Goal: Check status: Check status

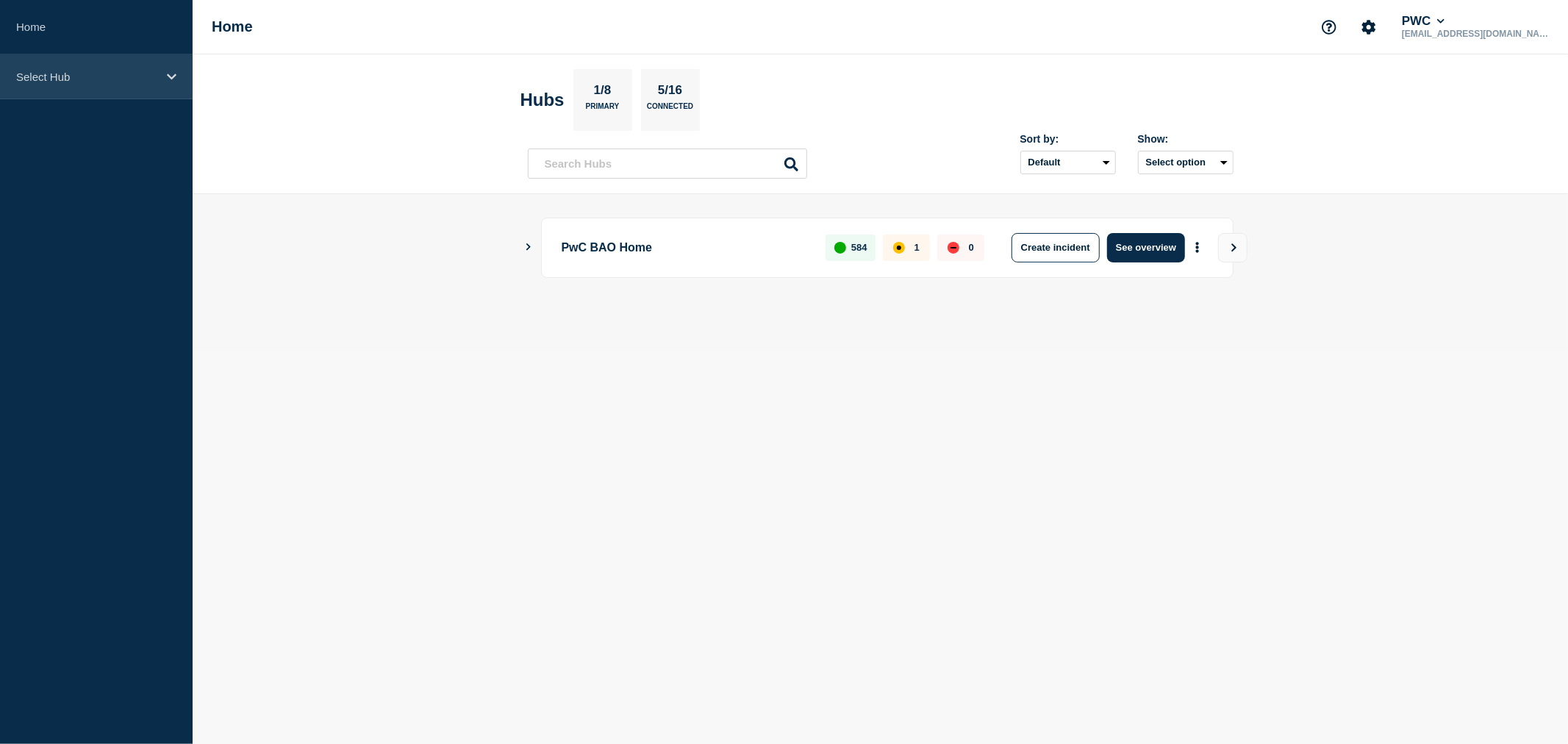
click at [168, 76] on icon at bounding box center [172, 76] width 9 height 6
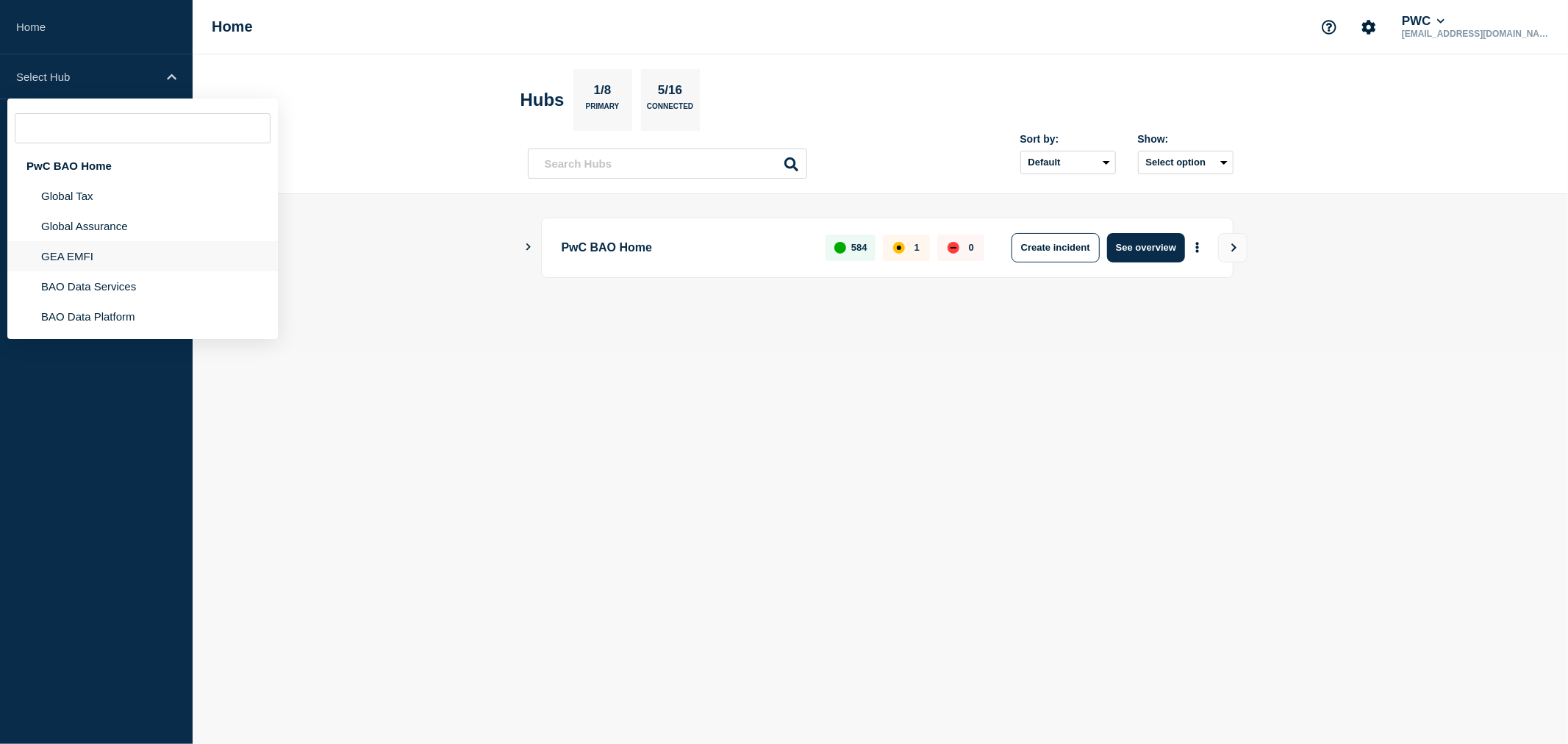
click at [92, 271] on li "GEA EMFI" at bounding box center [143, 286] width 271 height 30
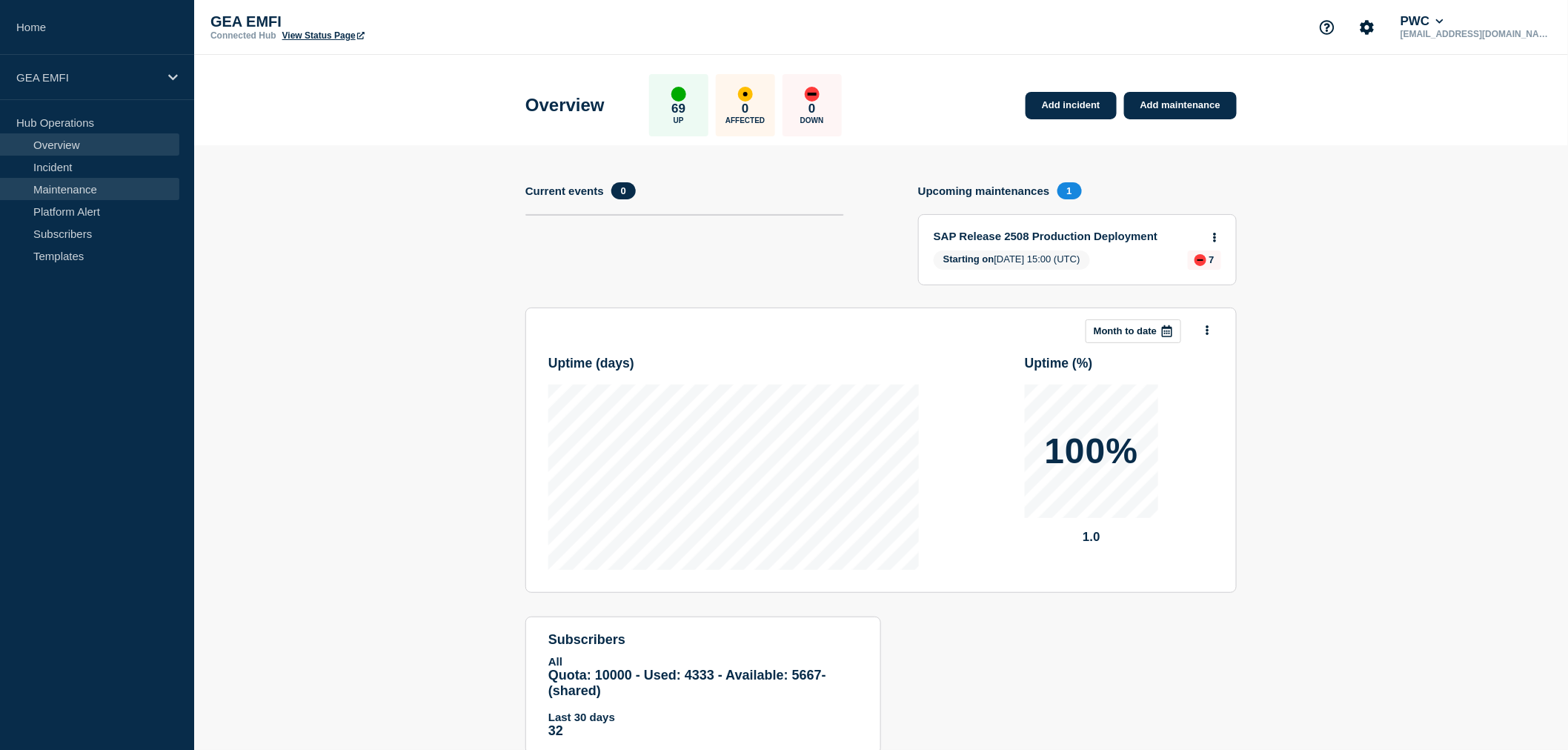
click at [64, 190] on link "Maintenance" at bounding box center [90, 189] width 180 height 23
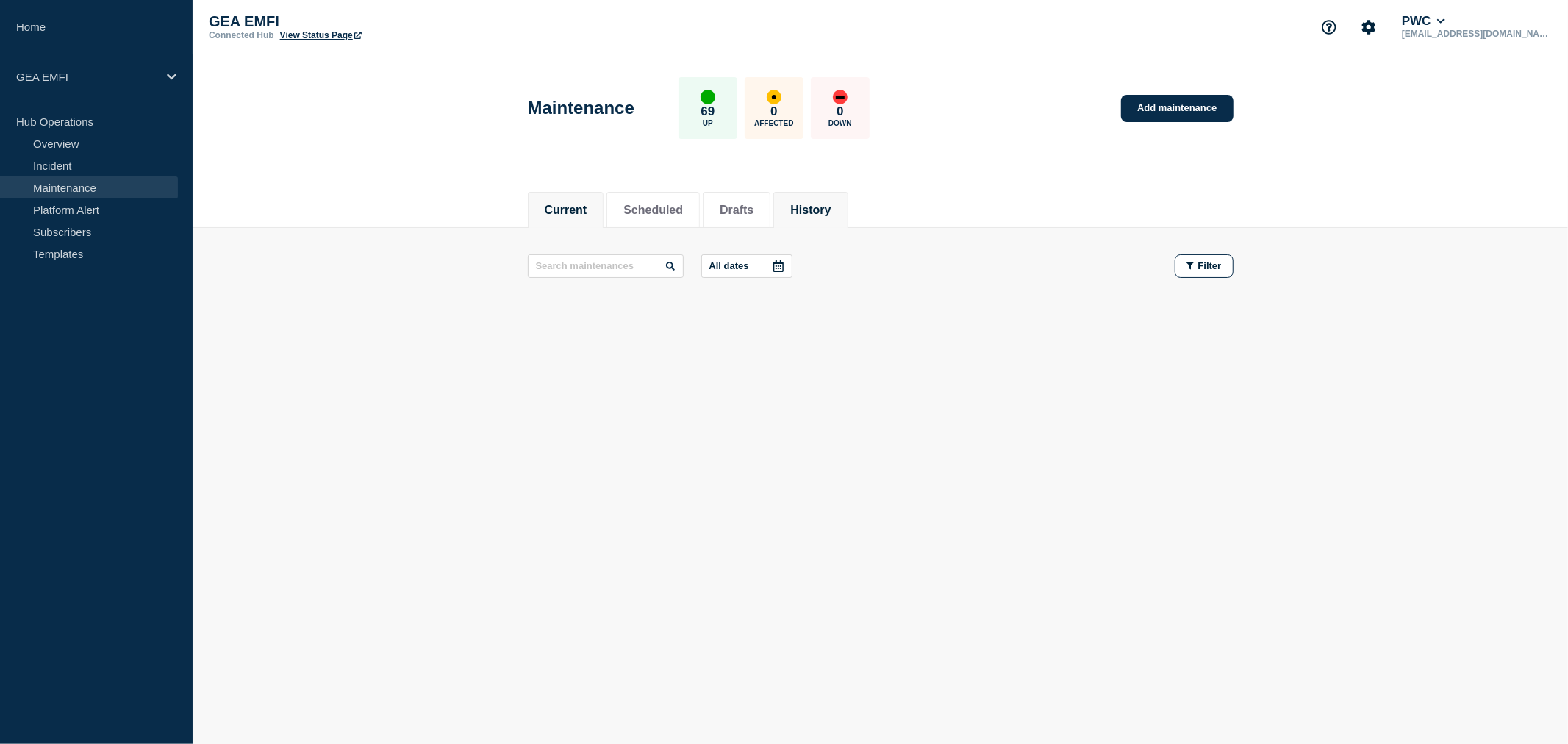
click at [831, 206] on button "History" at bounding box center [810, 210] width 40 height 13
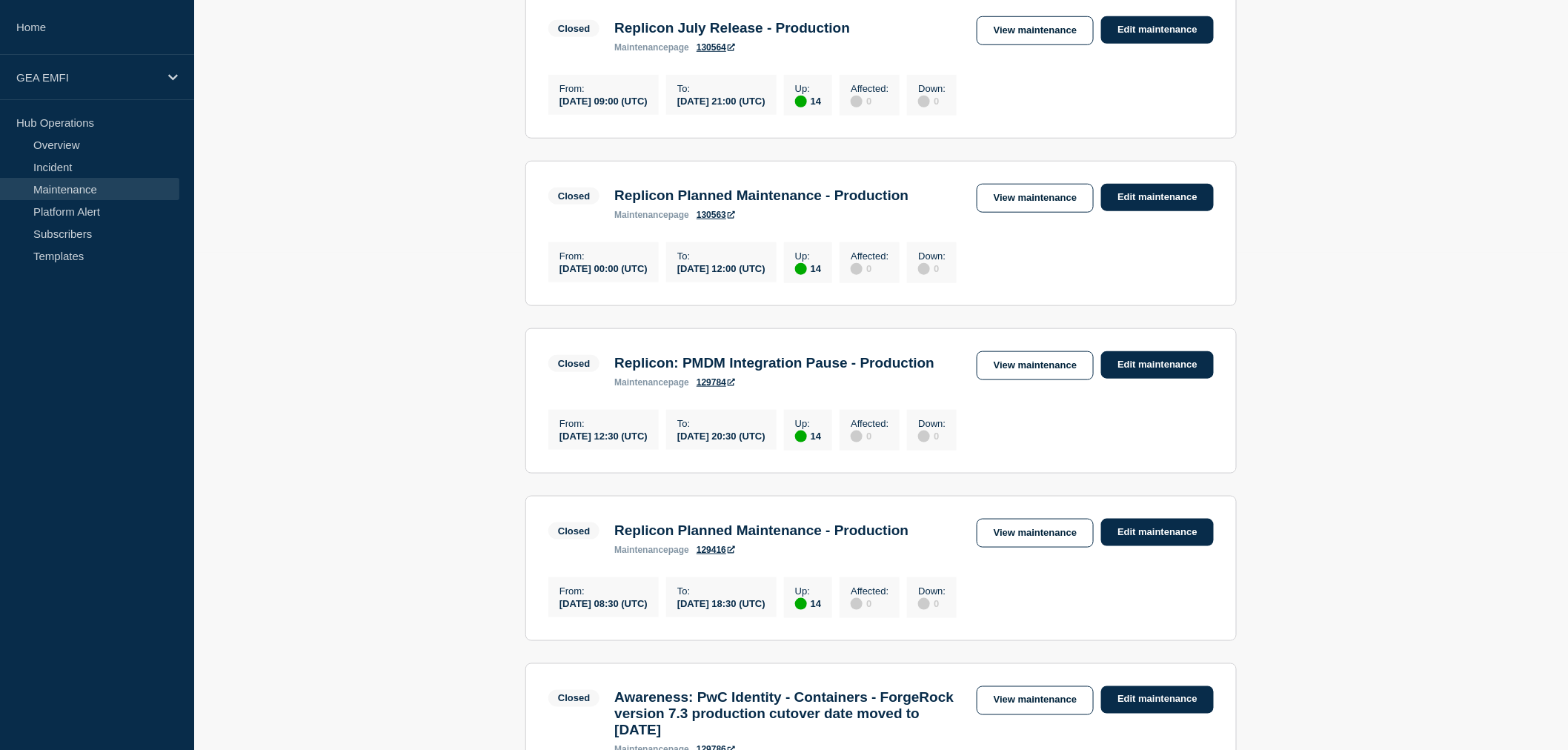
scroll to position [494, 0]
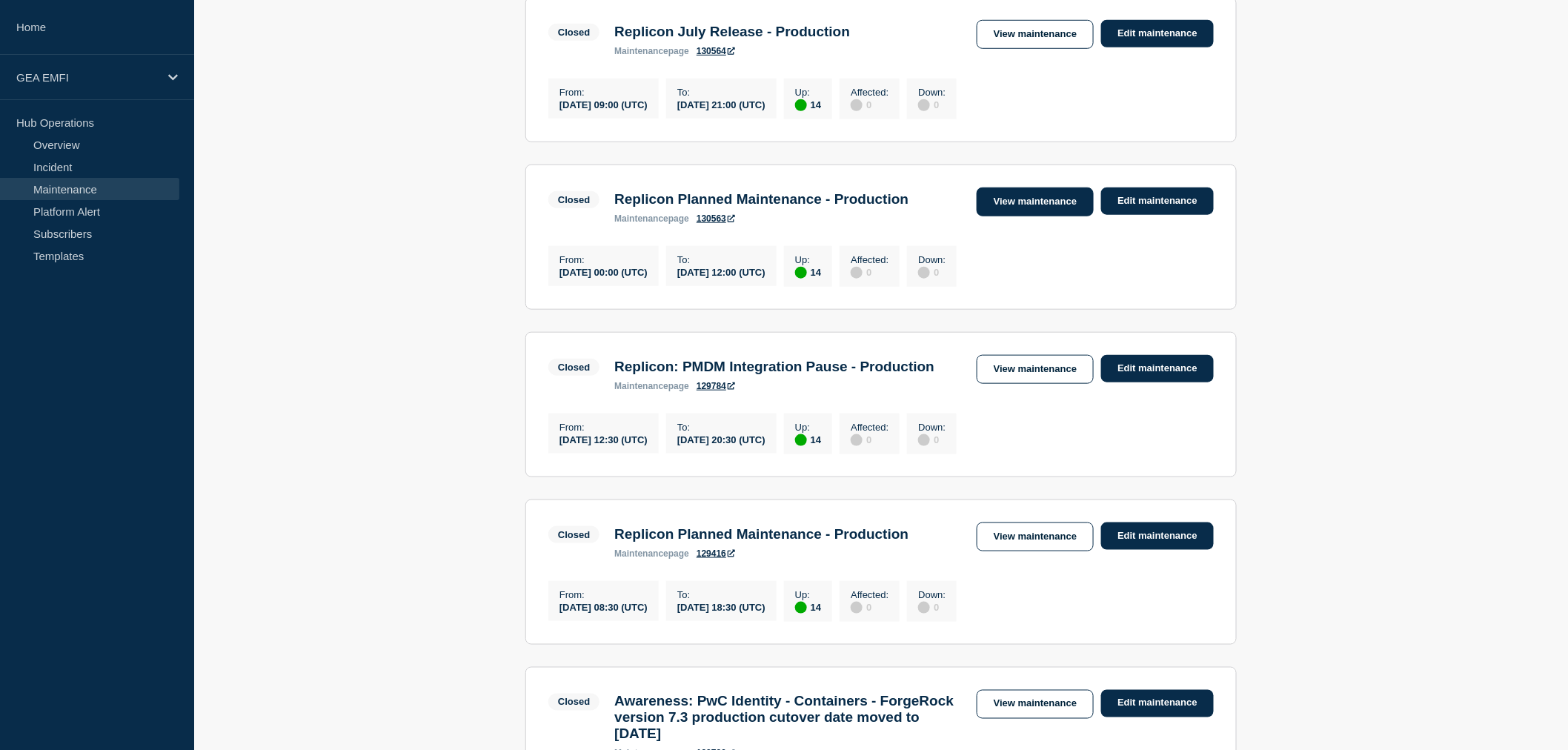
click at [1041, 212] on link "View maintenance" at bounding box center [1035, 201] width 117 height 29
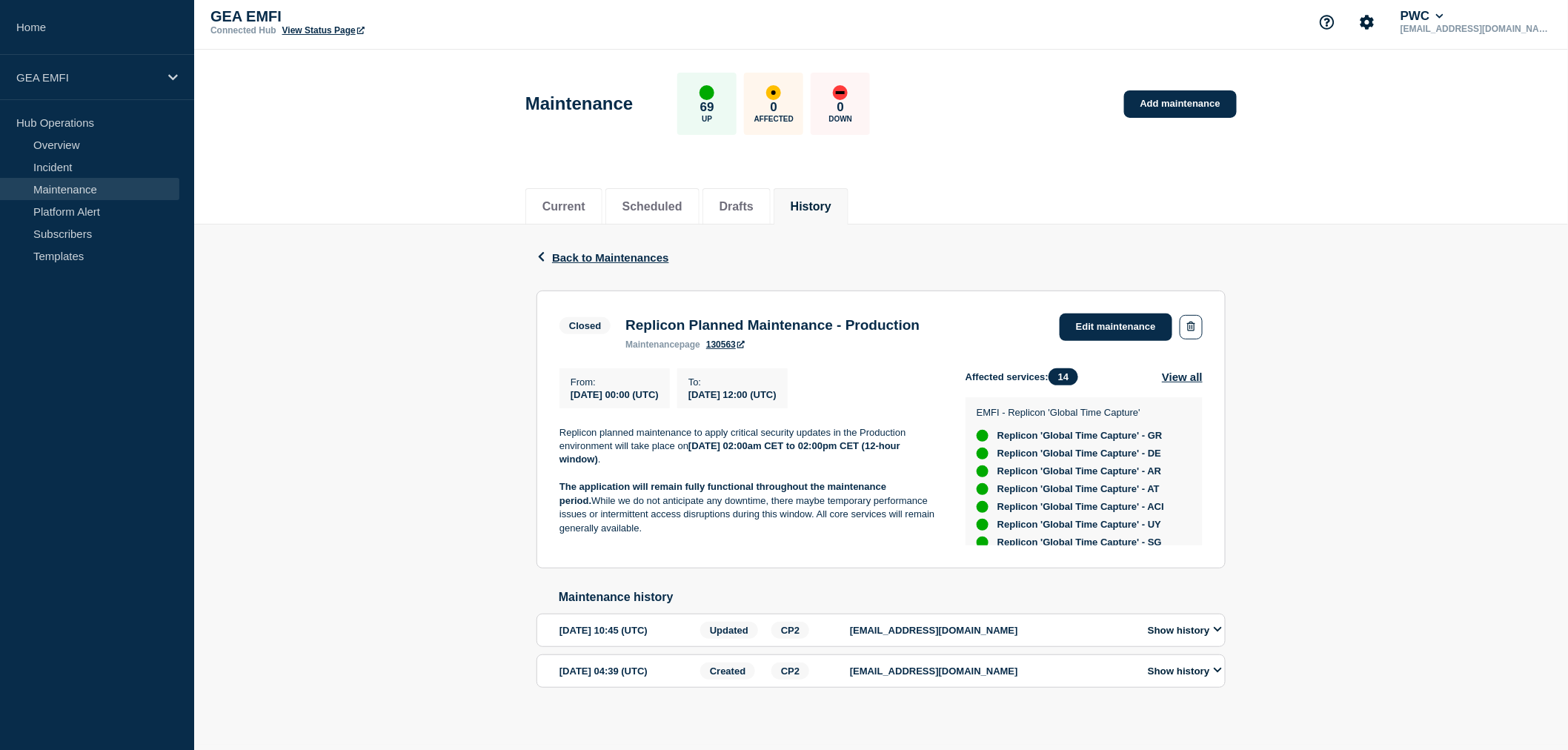
scroll to position [16, 0]
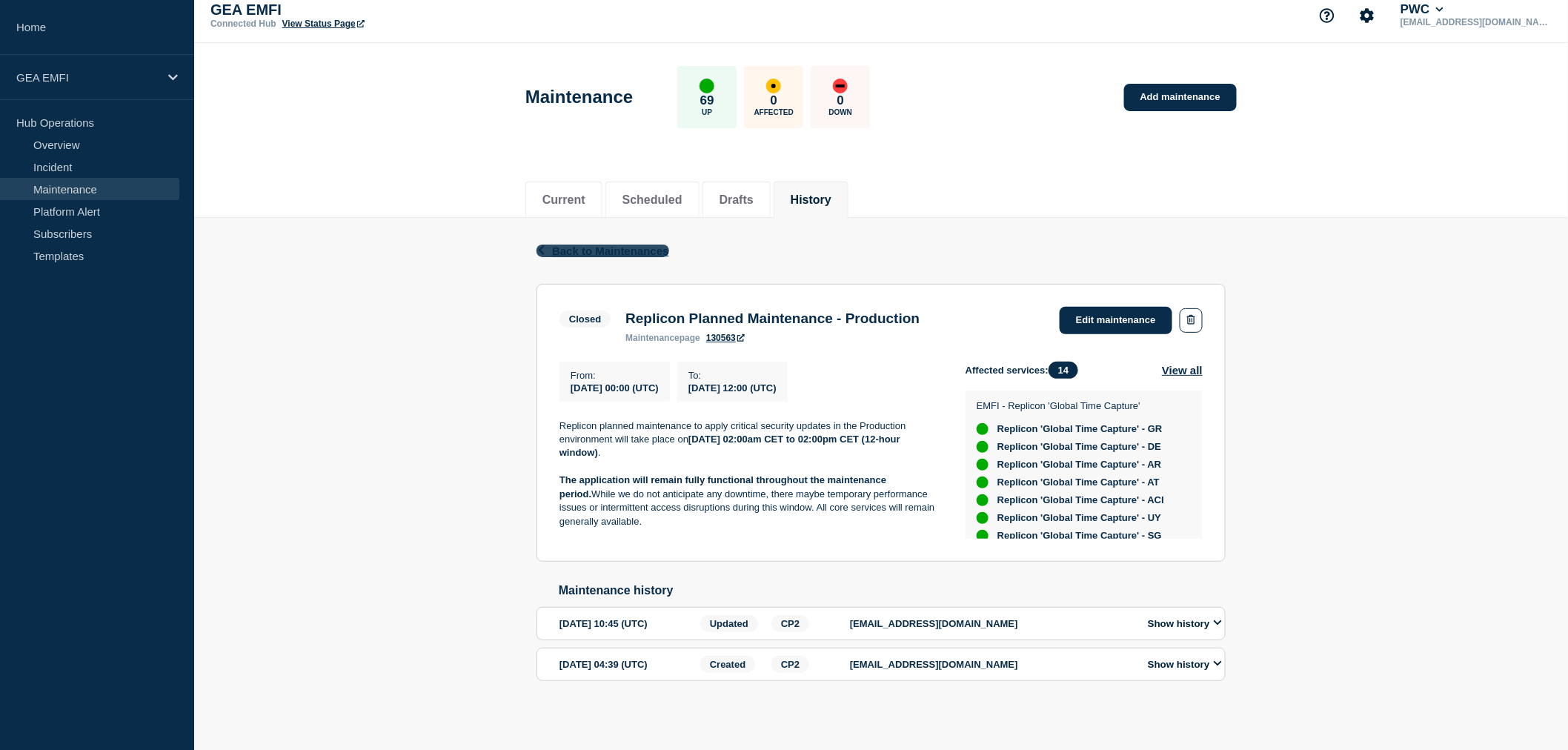
click at [581, 246] on span "Back to Maintenances" at bounding box center [611, 251] width 117 height 12
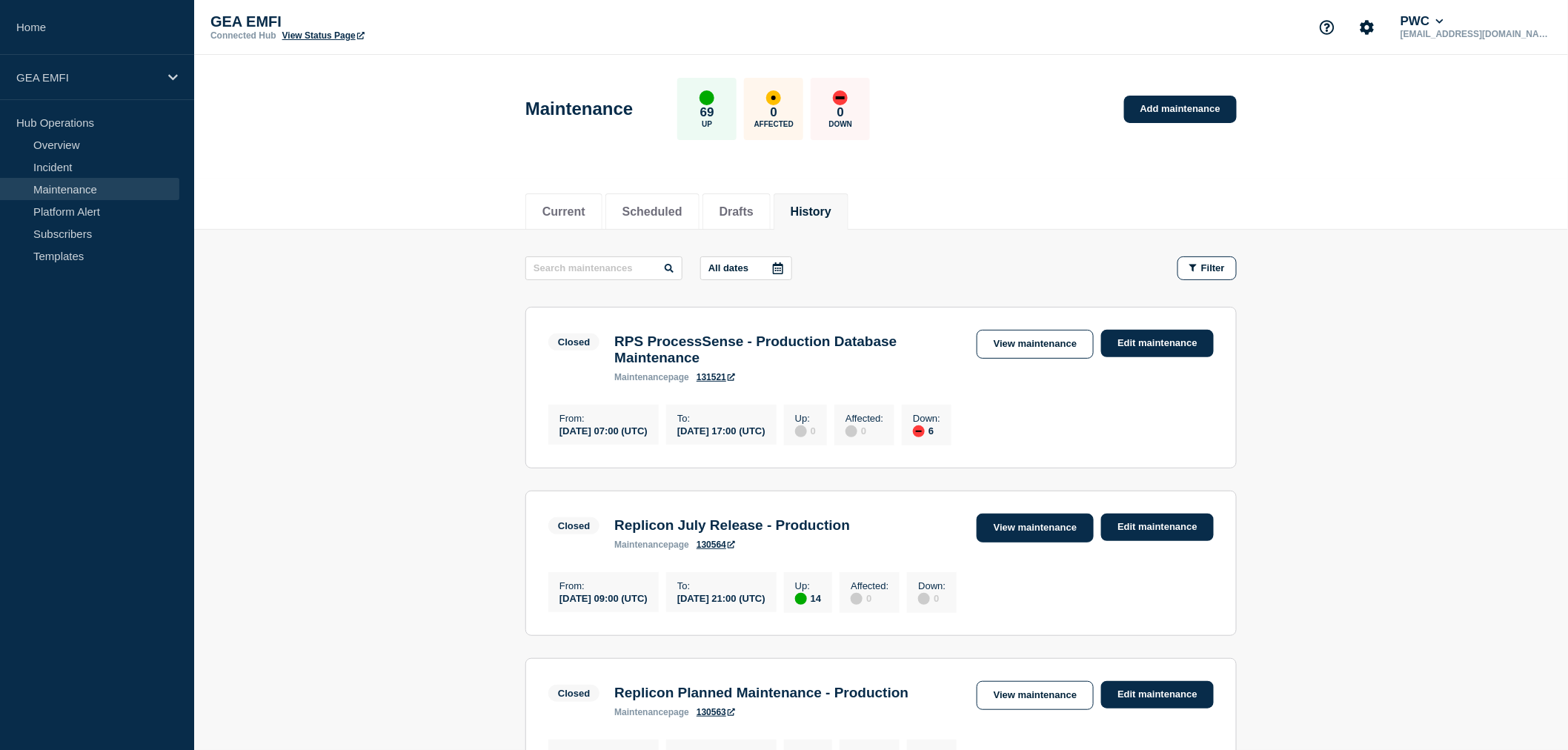
click at [1003, 543] on link "View maintenance" at bounding box center [1035, 528] width 117 height 29
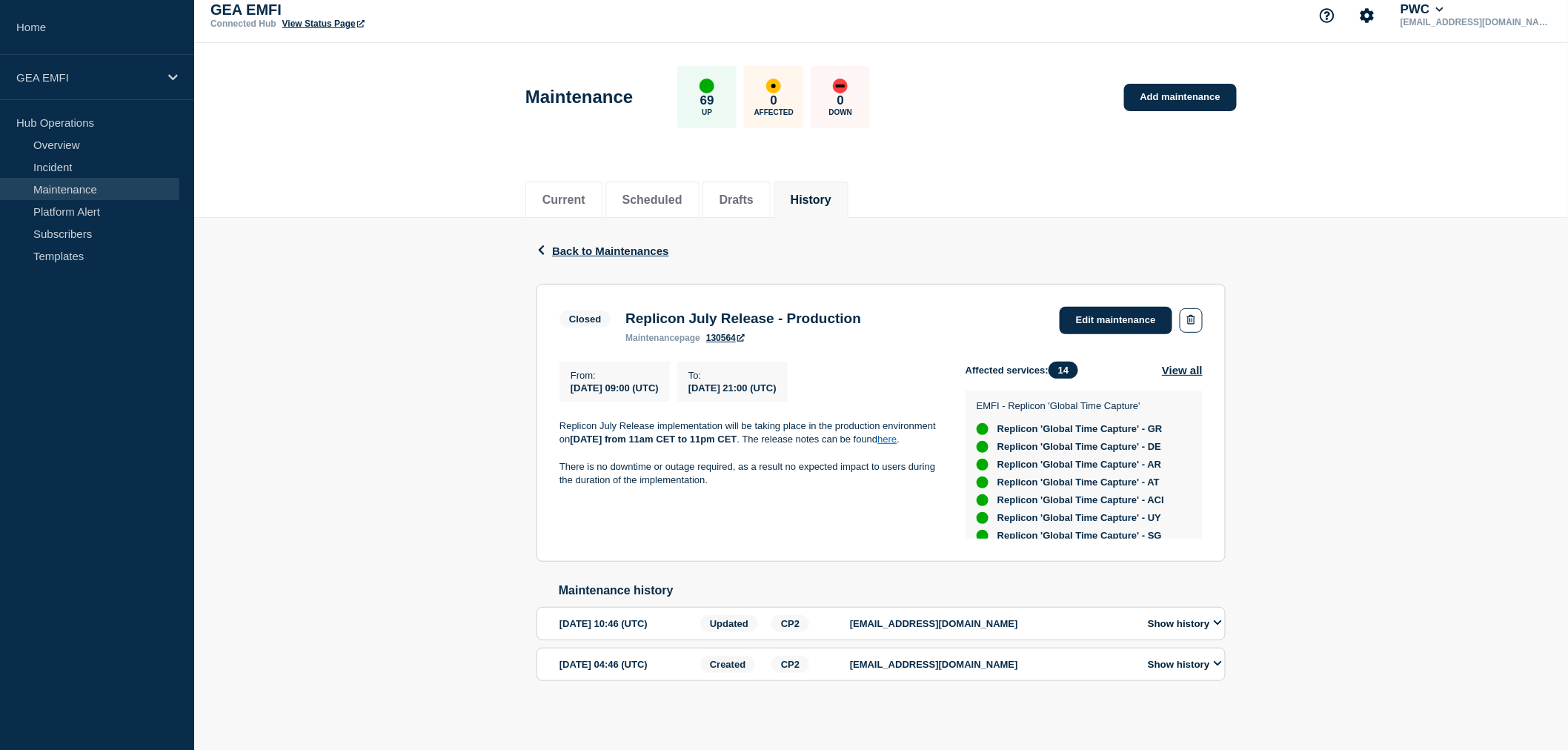
scroll to position [16, 0]
click at [582, 245] on span "Back to Maintenances" at bounding box center [611, 251] width 117 height 12
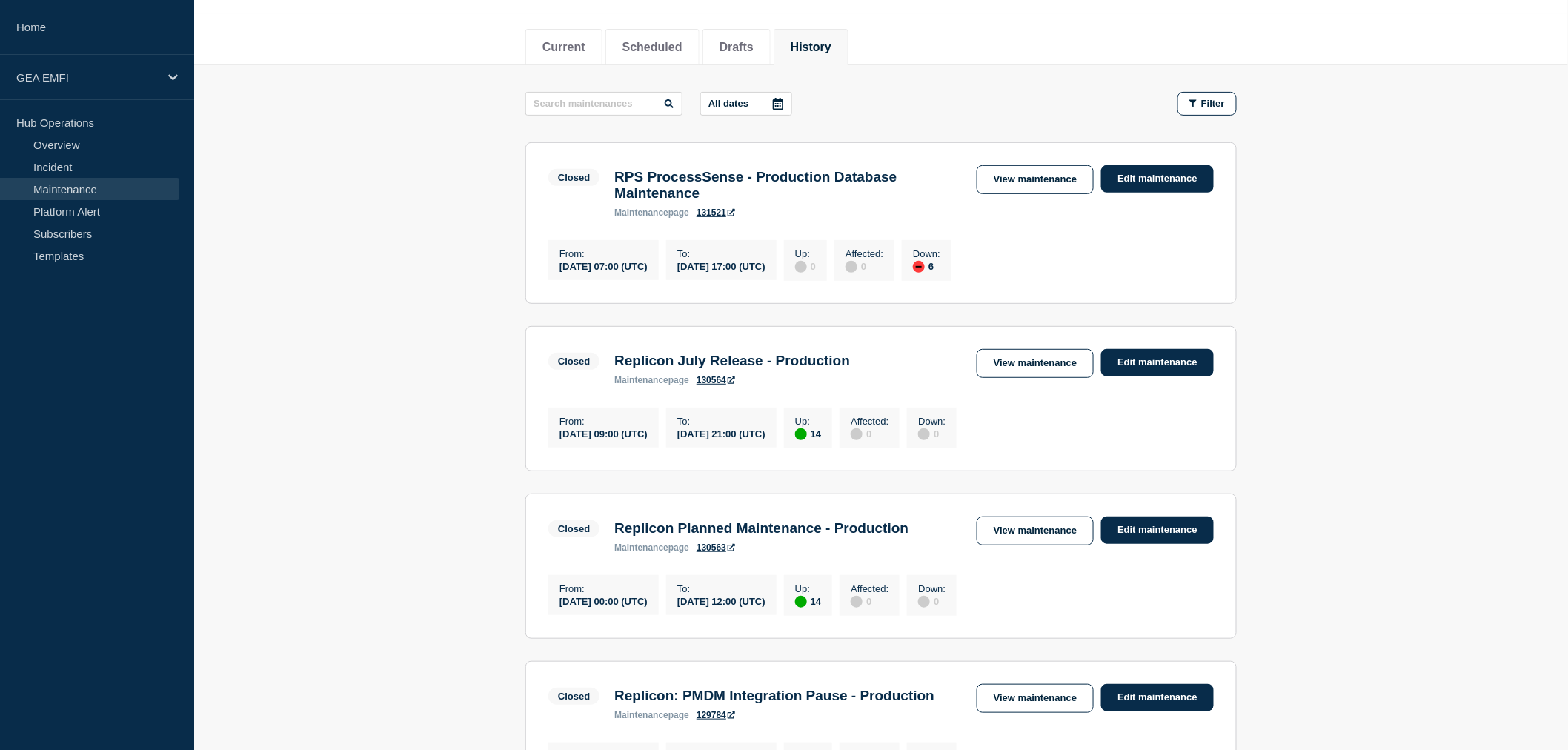
scroll to position [247, 0]
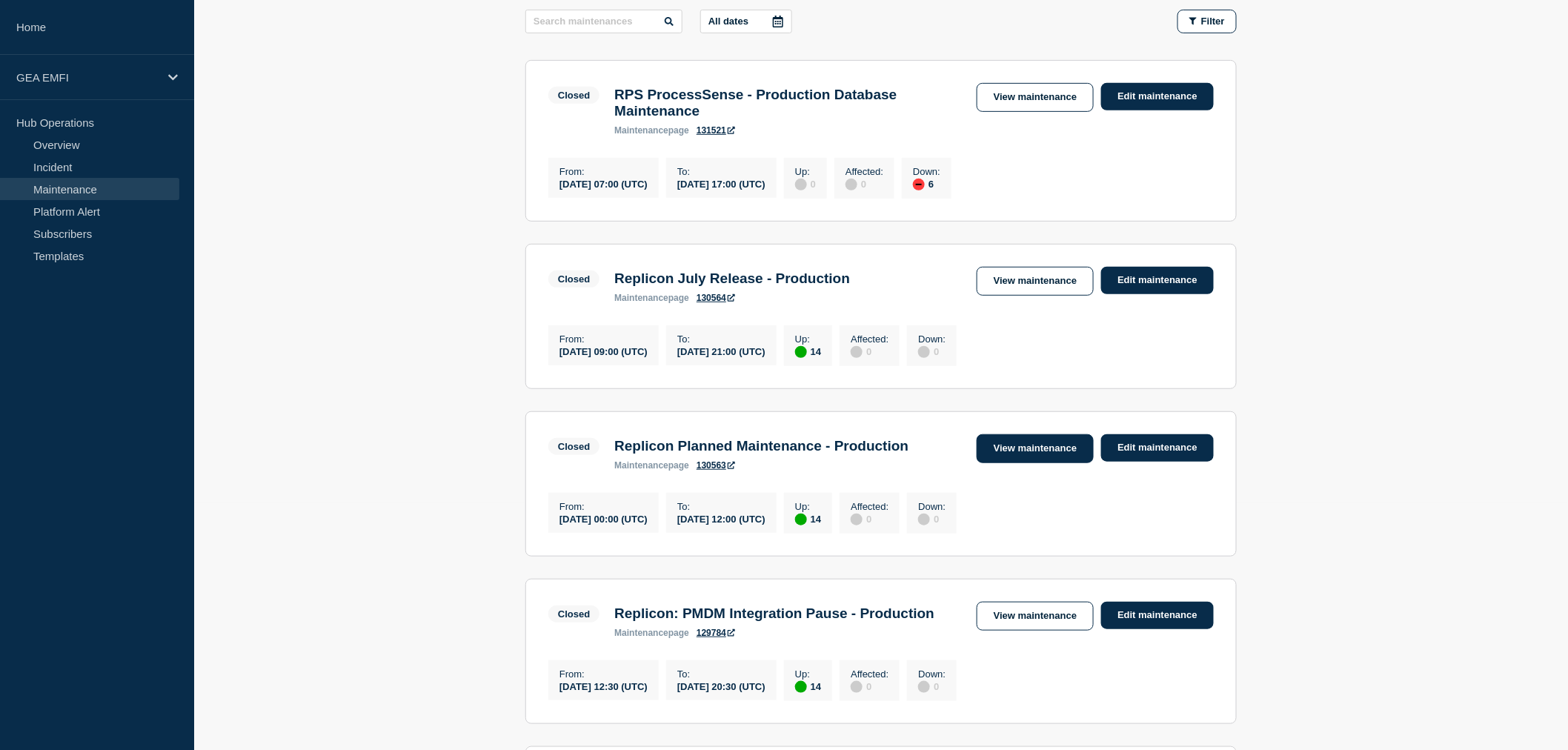
click at [1027, 462] on link "View maintenance" at bounding box center [1035, 448] width 117 height 29
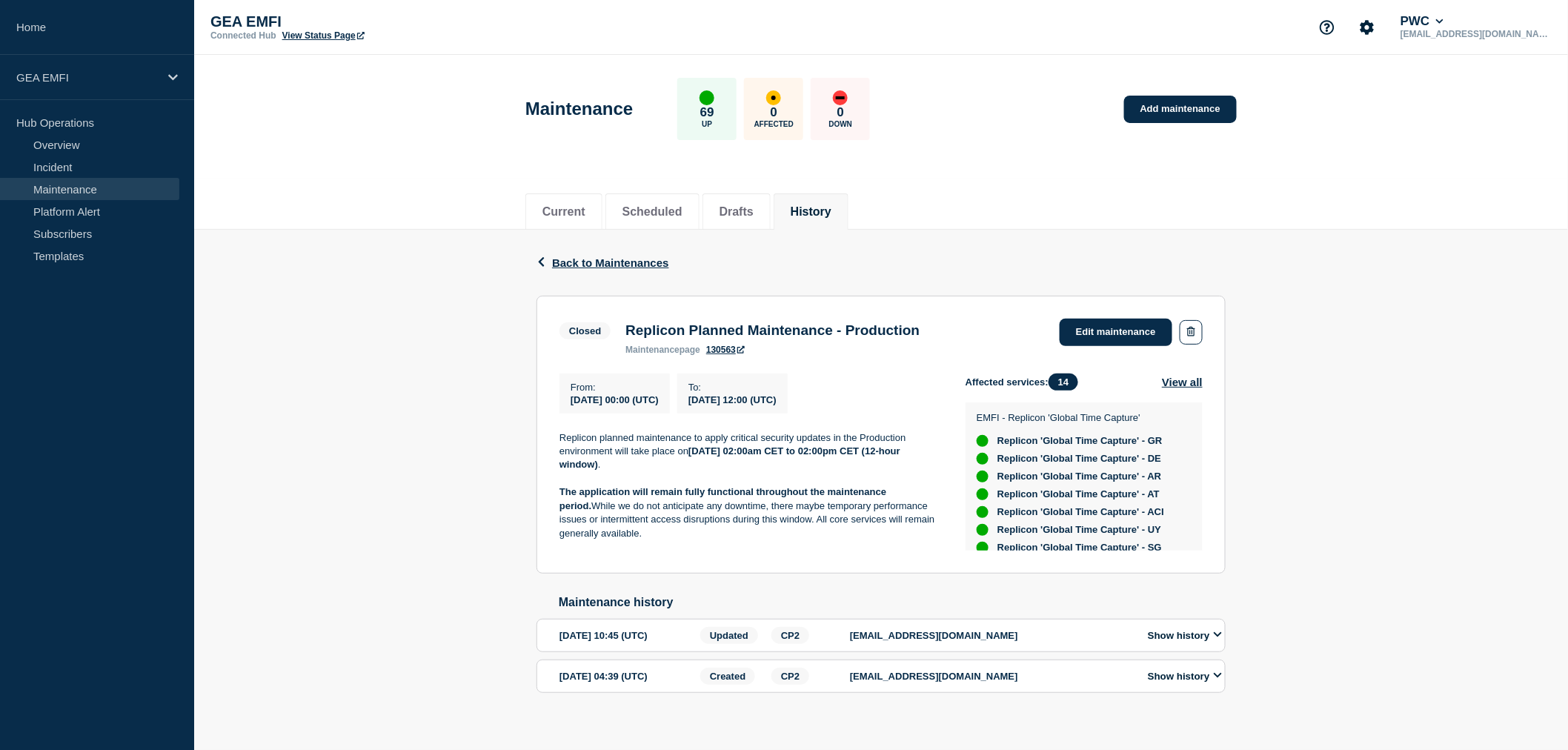
scroll to position [16, 0]
